Goal: Navigation & Orientation: Go to known website

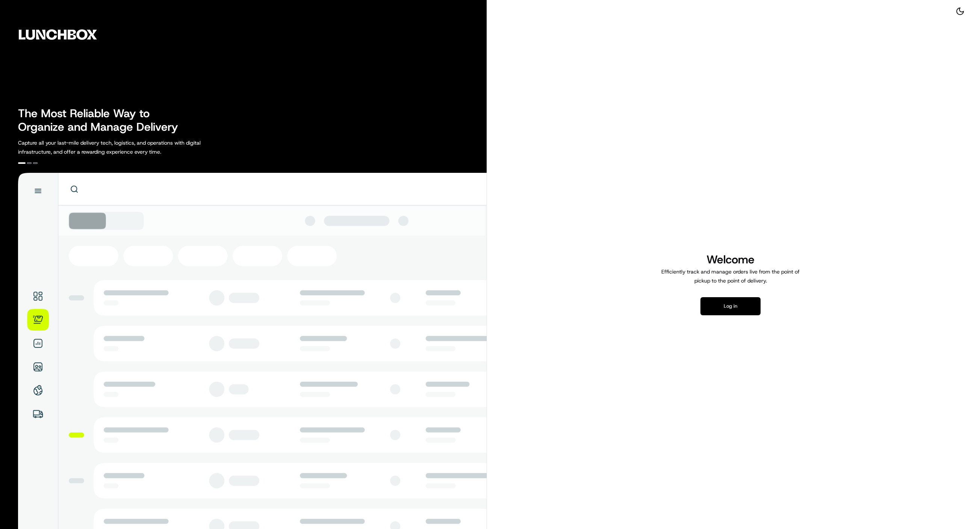
click at [727, 311] on button "Log in" at bounding box center [731, 306] width 60 height 18
